Goal: Obtain resource: Obtain resource

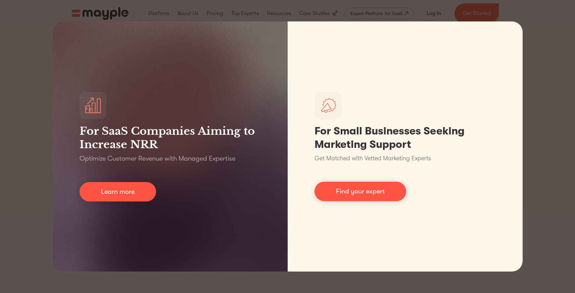
click at [546, 26] on div "For SaaS Companies Aiming to Increase NRR Optimize Customer Revenue with Manage…" at bounding box center [287, 146] width 575 height 293
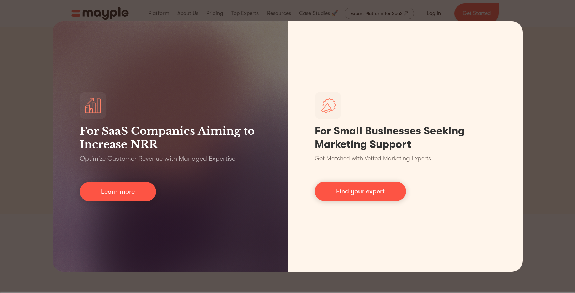
click at [23, 16] on div "For SaaS Companies Aiming to Increase NRR Optimize Customer Revenue with Manage…" at bounding box center [287, 146] width 575 height 293
click at [21, 15] on div "For SaaS Companies Aiming to Increase NRR Optimize Customer Revenue with Manage…" at bounding box center [287, 146] width 575 height 293
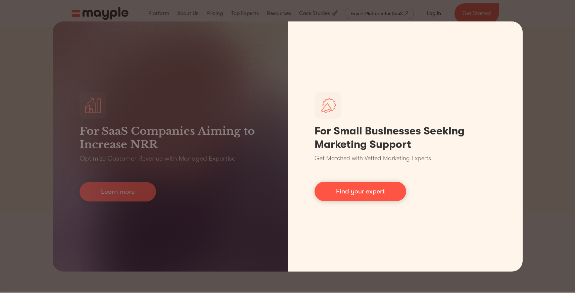
click at [375, 197] on link "Find your expert" at bounding box center [361, 191] width 92 height 19
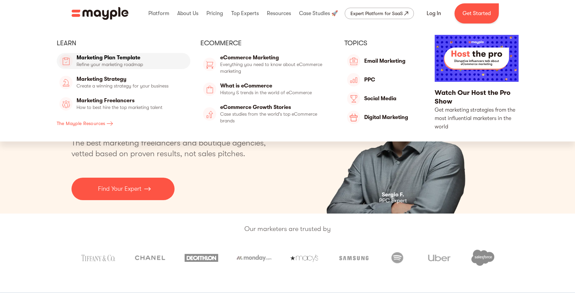
click at [110, 55] on link "Marketing Plan Template" at bounding box center [124, 61] width 134 height 16
